Goal: Task Accomplishment & Management: Use online tool/utility

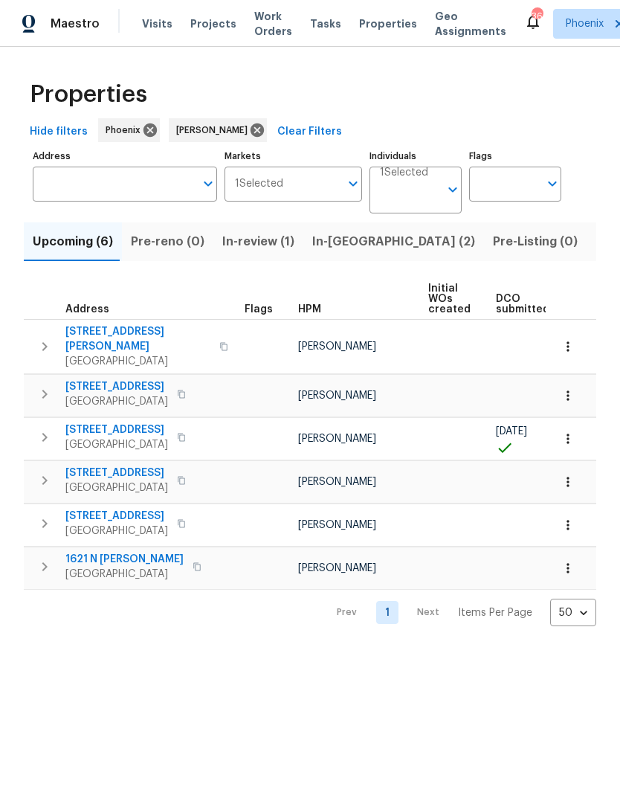
click at [587, 254] on button "Listed (21)" at bounding box center [626, 241] width 79 height 39
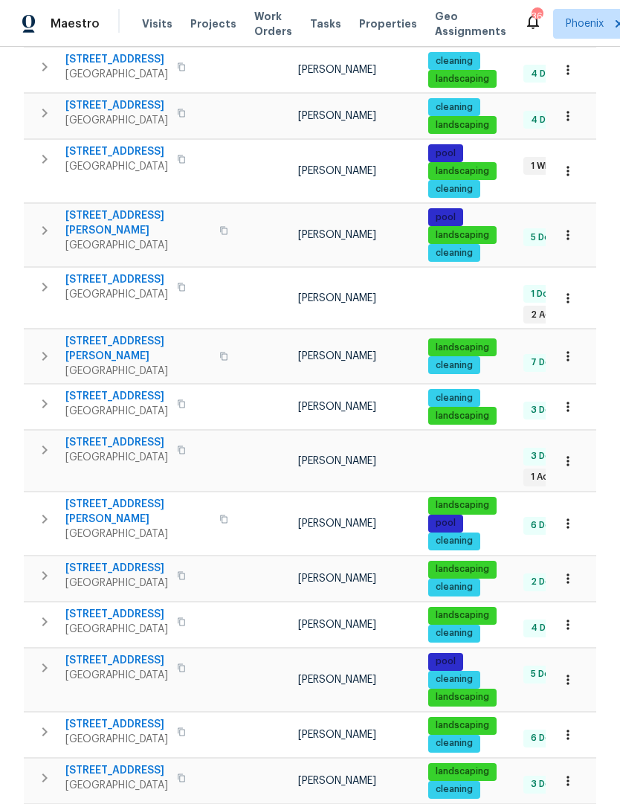
scroll to position [601, 0]
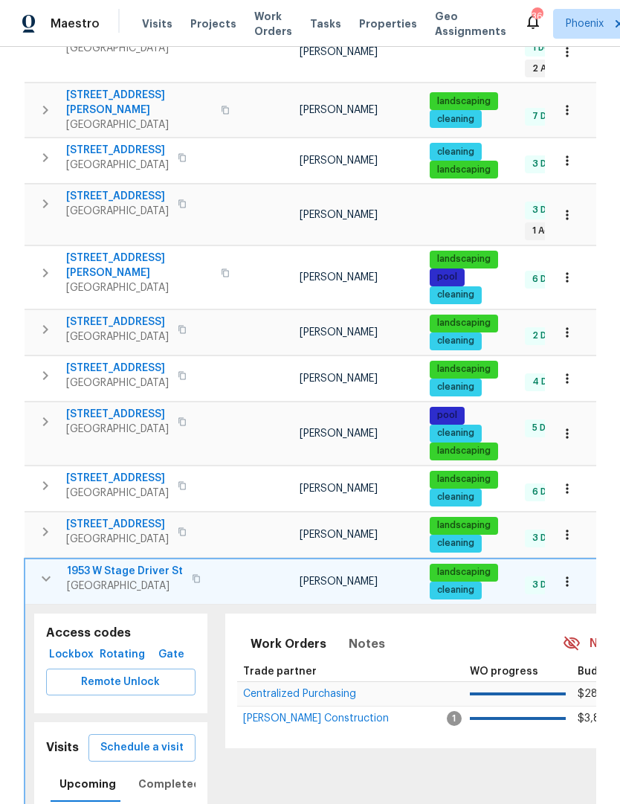
scroll to position [848, 0]
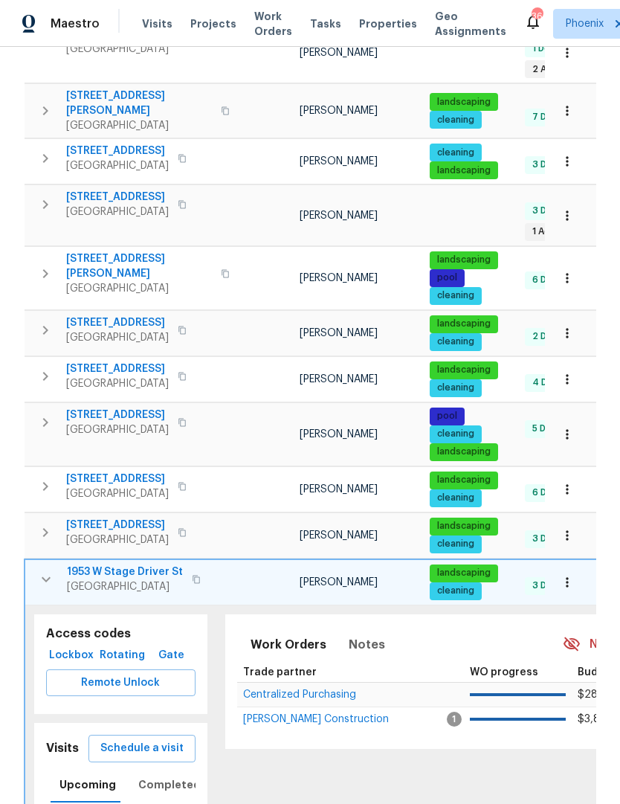
click at [155, 674] on span "Remote Unlock" at bounding box center [121, 683] width 126 height 19
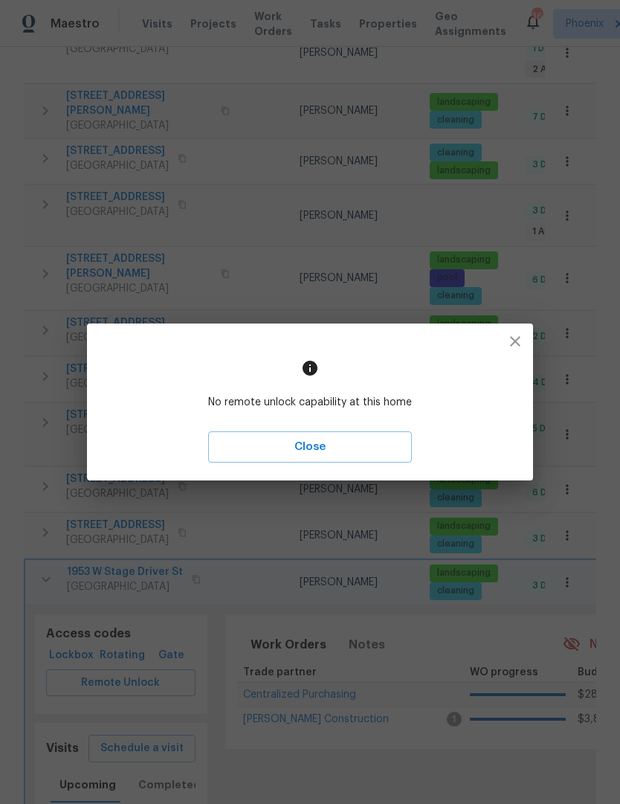
click at [515, 349] on icon "button" at bounding box center [515, 341] width 18 height 18
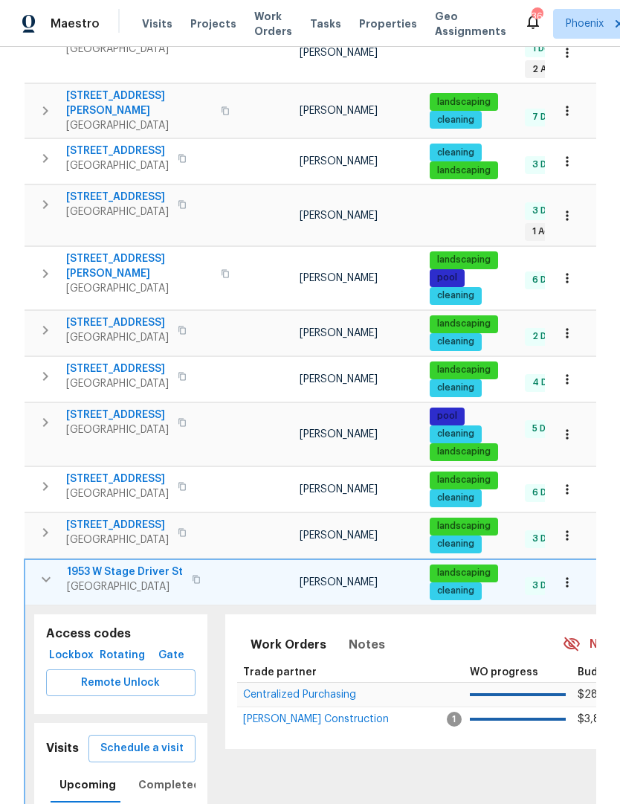
scroll to position [3, 0]
click at [164, 739] on span "Schedule a visit" at bounding box center [141, 748] width 83 height 19
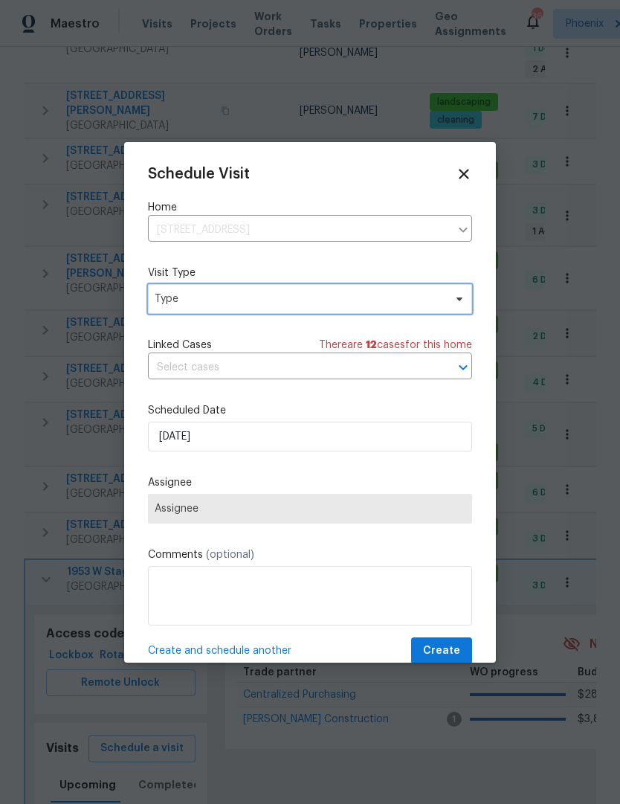
click at [459, 314] on span "Type" at bounding box center [310, 299] width 324 height 30
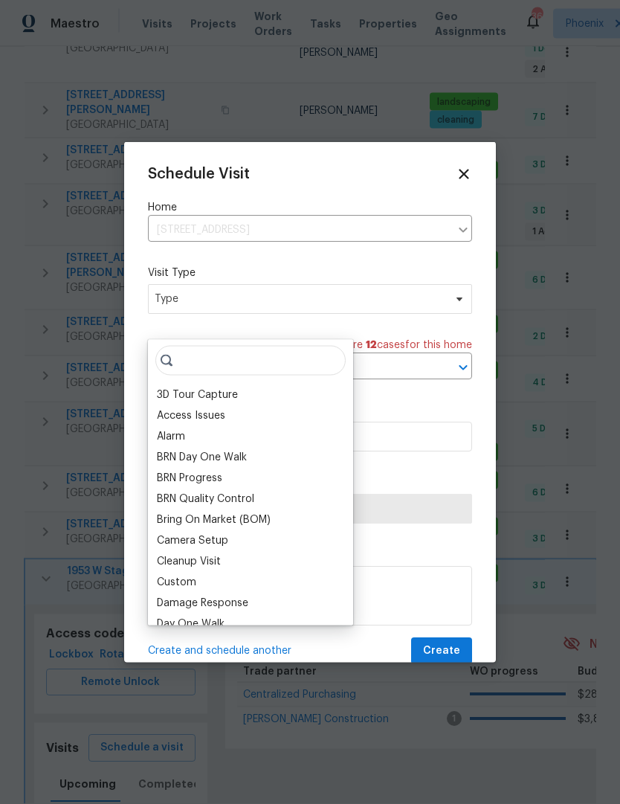
click at [188, 578] on div "Custom" at bounding box center [176, 582] width 39 height 15
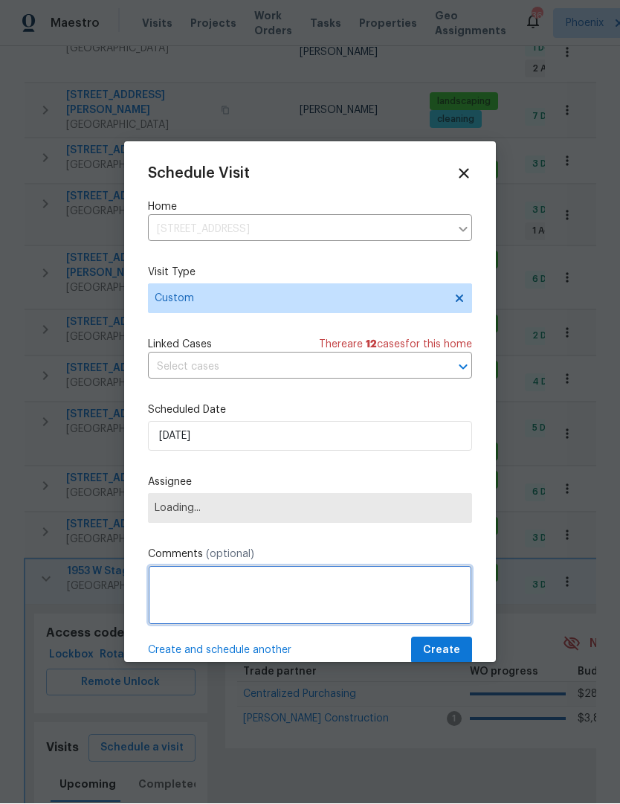
click at [253, 608] on textarea at bounding box center [310, 595] width 324 height 59
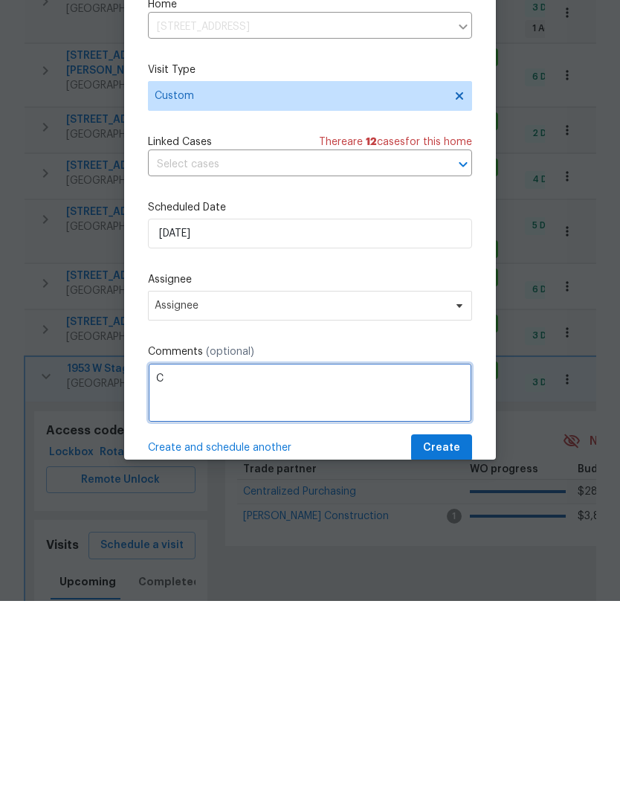
scroll to position [50, 0]
type textarea "Check kitchen flooring"
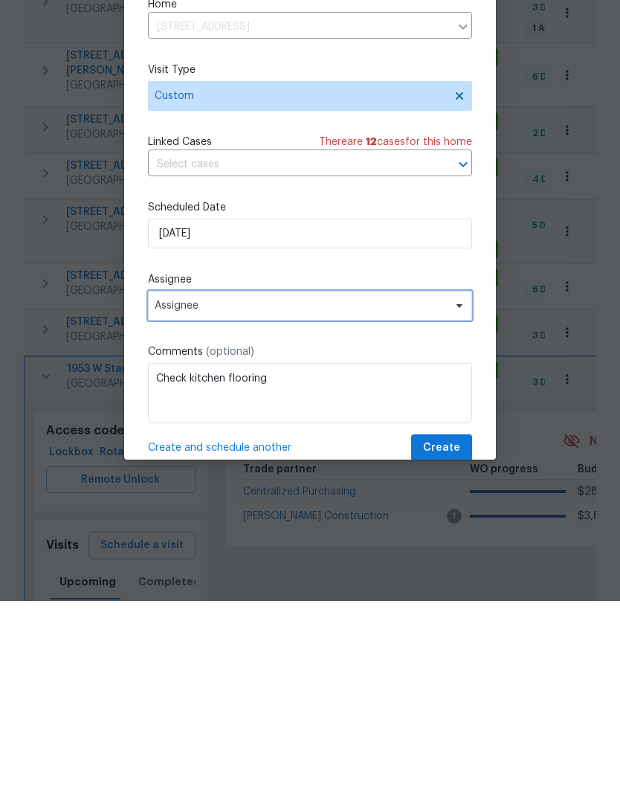
click at [457, 503] on icon at bounding box center [459, 509] width 12 height 12
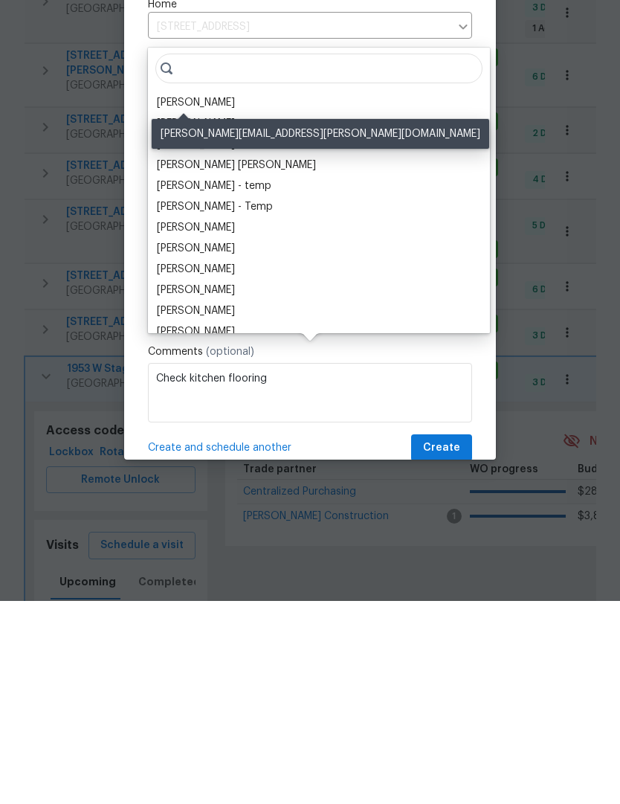
click at [194, 298] on div "[PERSON_NAME]" at bounding box center [196, 305] width 78 height 15
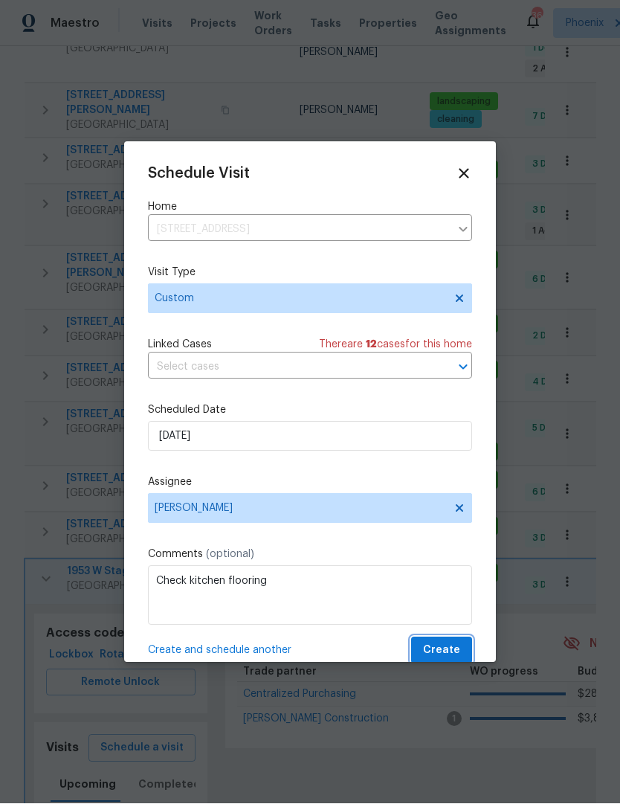
click at [453, 660] on span "Create" at bounding box center [441, 651] width 37 height 19
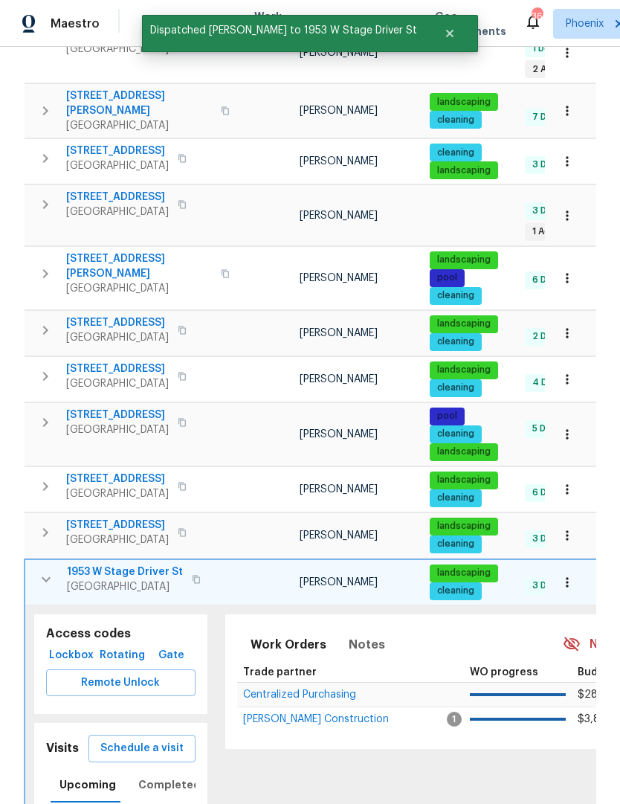
click at [53, 570] on icon "button" at bounding box center [46, 579] width 18 height 18
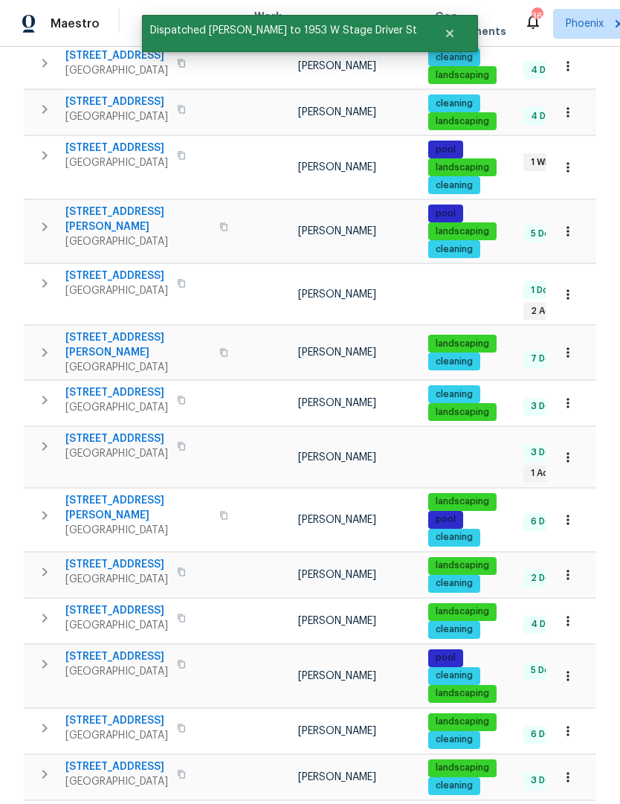
scroll to position [601, 0]
